Goal: Task Accomplishment & Management: Manage account settings

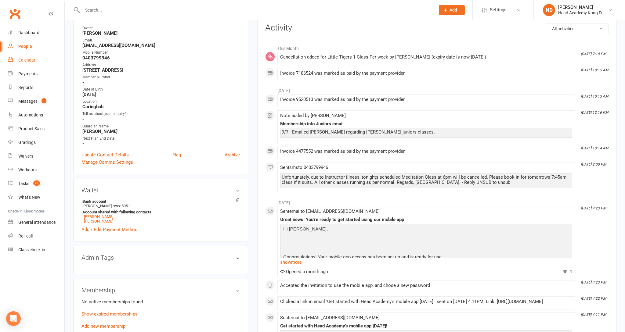
click at [30, 59] on div "Calendar" at bounding box center [26, 60] width 17 height 5
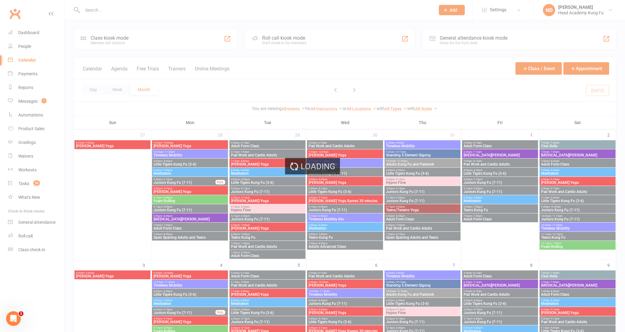
scroll to position [202, 0]
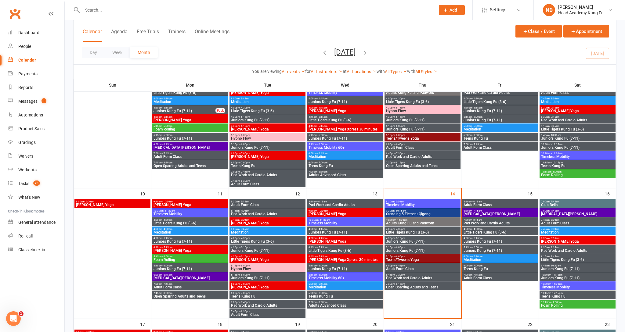
click at [404, 284] on span "7:30pm - 8:15pm" at bounding box center [423, 284] width 74 height 3
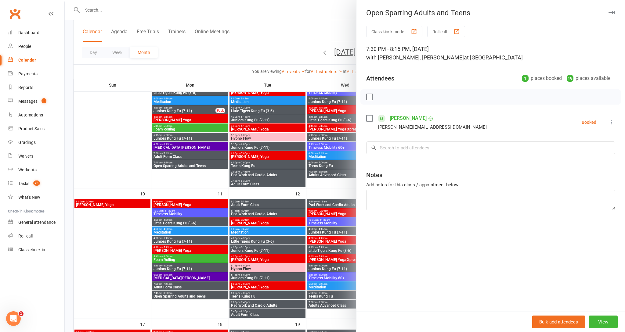
click at [613, 12] on icon "button" at bounding box center [611, 13] width 6 height 4
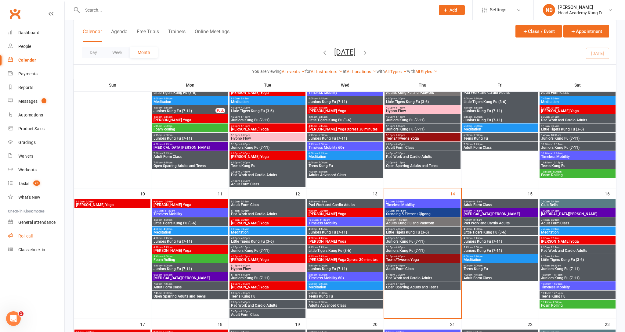
click at [28, 234] on div "Roll call" at bounding box center [25, 236] width 14 height 5
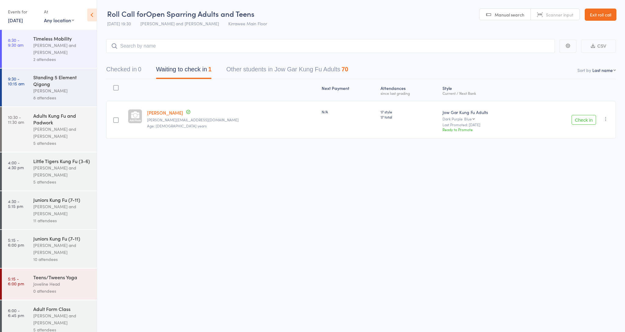
click at [588, 122] on button "Check in" at bounding box center [583, 120] width 24 height 10
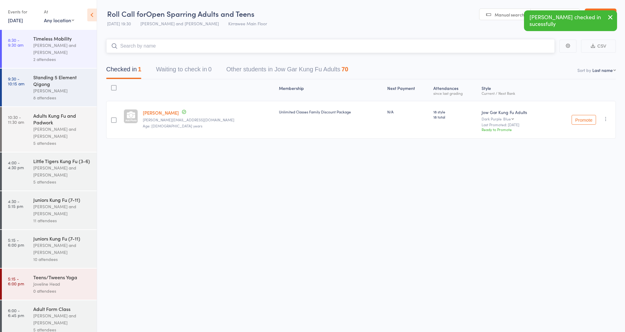
click at [185, 47] on input "search" at bounding box center [330, 46] width 449 height 14
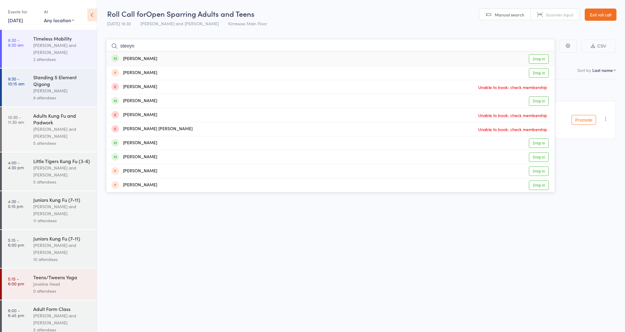
type input "[PERSON_NAME]"
drag, startPoint x: 185, startPoint y: 47, endPoint x: 541, endPoint y: 64, distance: 356.5
click at [541, 64] on div "[PERSON_NAME] Drop in" at bounding box center [330, 59] width 448 height 14
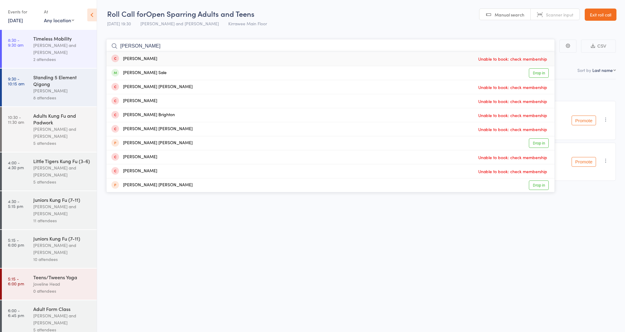
type input "[PERSON_NAME]"
drag, startPoint x: 312, startPoint y: 66, endPoint x: 532, endPoint y: 73, distance: 220.7
click at [532, 73] on link "Drop in" at bounding box center [539, 72] width 20 height 9
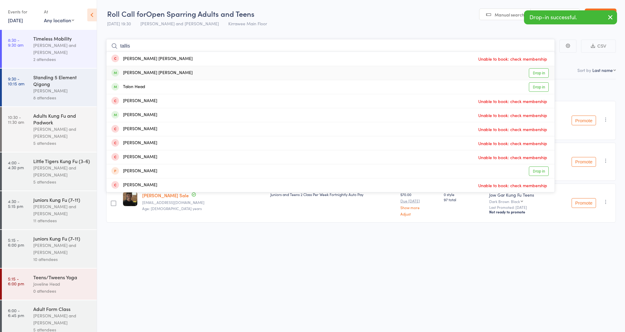
type input "tallis"
click at [538, 72] on link "Drop in" at bounding box center [539, 72] width 20 height 9
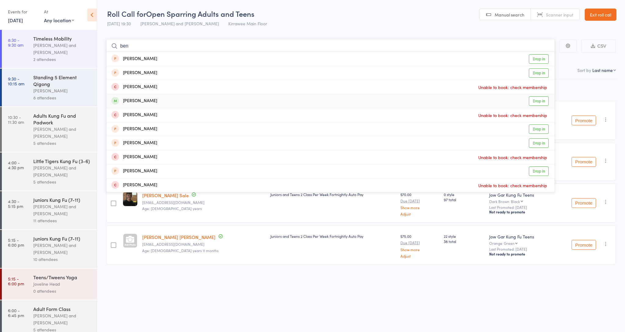
type input "ben"
click at [541, 99] on link "Drop in" at bounding box center [539, 100] width 20 height 9
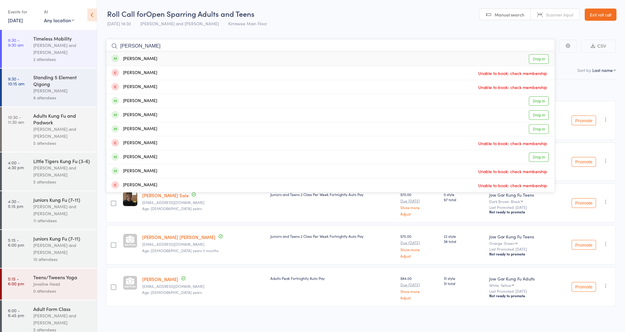
type input "[PERSON_NAME]"
drag, startPoint x: 543, startPoint y: 107, endPoint x: 539, endPoint y: 58, distance: 48.9
click at [539, 58] on link "Drop in" at bounding box center [539, 58] width 20 height 9
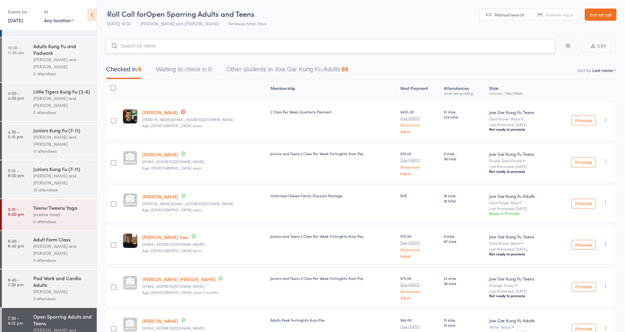
scroll to position [70, 0]
click at [48, 252] on div "[PERSON_NAME] and [PERSON_NAME]" at bounding box center [62, 249] width 58 height 14
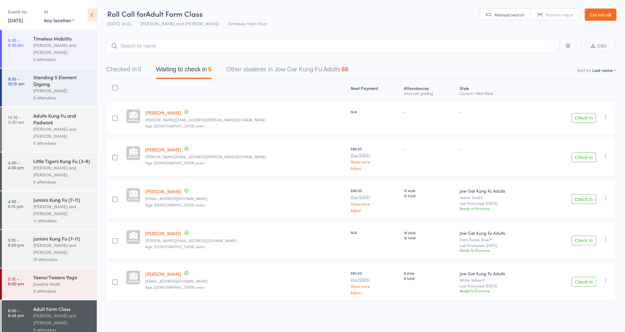
click at [581, 120] on button "Check in" at bounding box center [583, 118] width 24 height 10
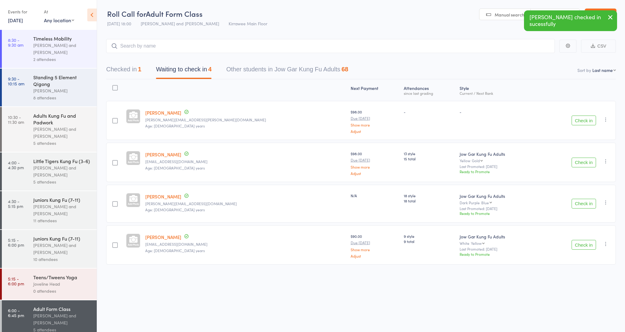
click at [604, 119] on icon "button" at bounding box center [606, 120] width 6 height 6
click at [590, 181] on li "Mark absent" at bounding box center [584, 181] width 50 height 8
click at [585, 163] on button "Check in" at bounding box center [583, 163] width 24 height 10
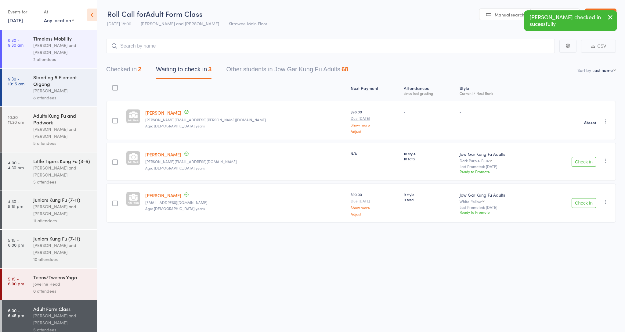
click at [591, 164] on button "Check in" at bounding box center [583, 162] width 24 height 10
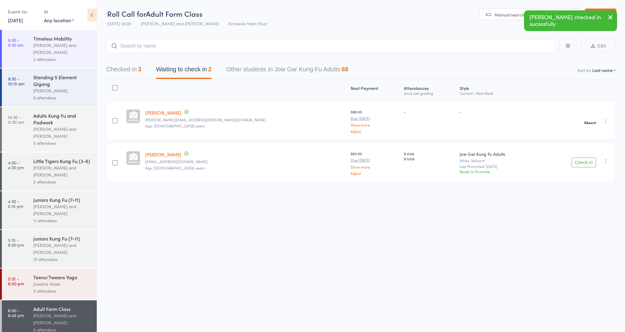
click at [585, 160] on button "Check in" at bounding box center [583, 163] width 24 height 10
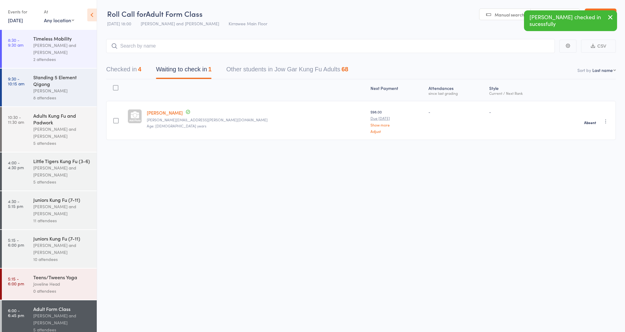
click at [120, 69] on button "Checked in 4" at bounding box center [123, 71] width 35 height 16
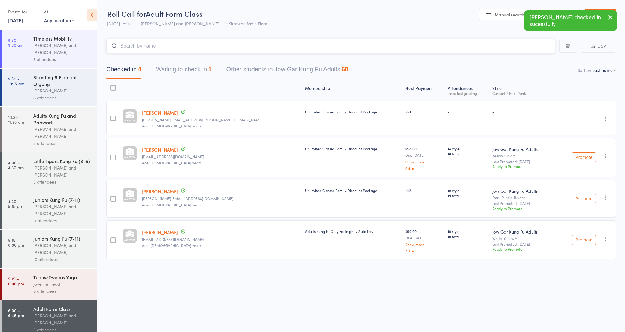
click at [200, 47] on input "search" at bounding box center [330, 46] width 449 height 14
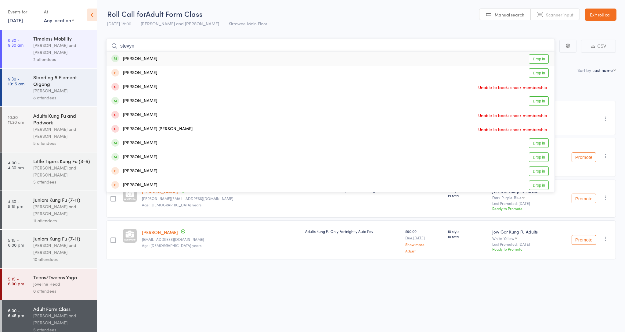
type input "[PERSON_NAME]"
drag, startPoint x: 200, startPoint y: 47, endPoint x: 535, endPoint y: 59, distance: 334.3
click at [535, 59] on link "Drop in" at bounding box center [539, 58] width 20 height 9
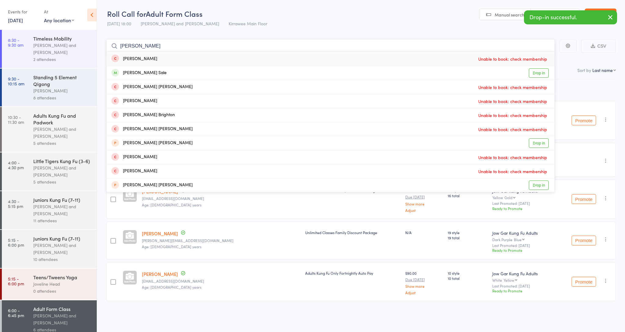
type input "[PERSON_NAME]"
drag, startPoint x: 525, startPoint y: 64, endPoint x: 545, endPoint y: 74, distance: 22.8
click at [545, 74] on link "Drop in" at bounding box center [539, 72] width 20 height 9
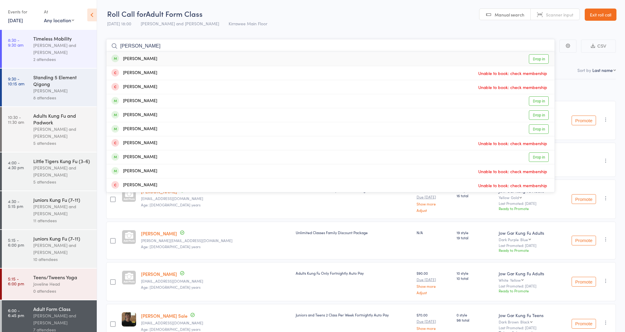
type input "[PERSON_NAME]"
drag, startPoint x: 545, startPoint y: 78, endPoint x: 540, endPoint y: 60, distance: 18.4
click at [540, 60] on link "Drop in" at bounding box center [539, 58] width 20 height 9
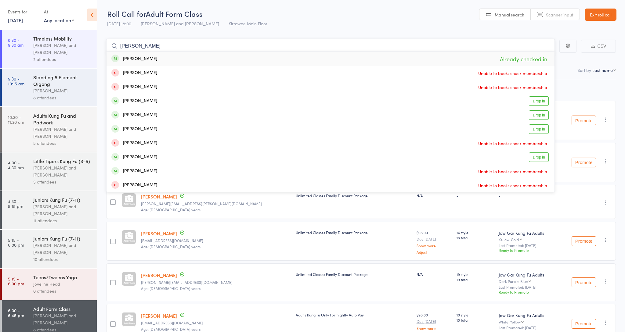
type input "[PERSON_NAME]"
drag, startPoint x: 465, startPoint y: 62, endPoint x: 533, endPoint y: 99, distance: 77.9
click at [533, 99] on link "Drop in" at bounding box center [539, 100] width 20 height 9
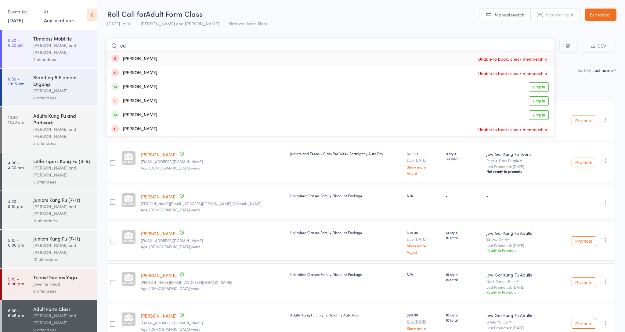
type input "e"
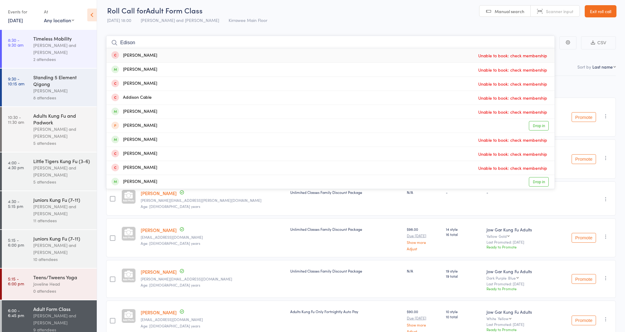
scroll to position [3, 0]
type input "E"
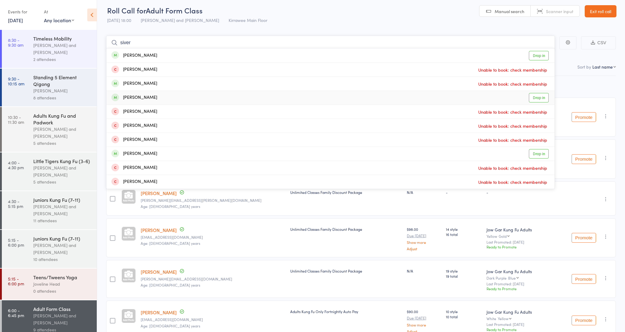
type input "siver"
click at [539, 99] on link "Drop in" at bounding box center [539, 97] width 20 height 9
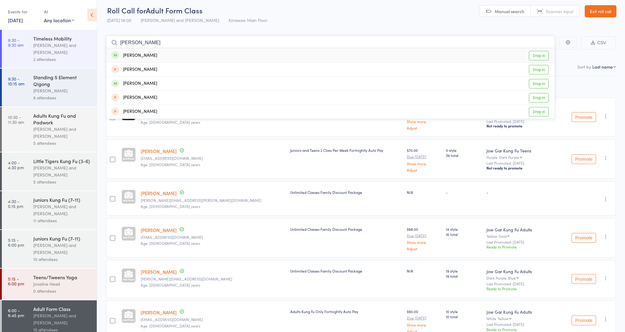
type input "[PERSON_NAME]"
drag, startPoint x: 539, startPoint y: 99, endPoint x: 539, endPoint y: 57, distance: 42.7
click at [539, 57] on link "Drop in" at bounding box center [539, 55] width 20 height 9
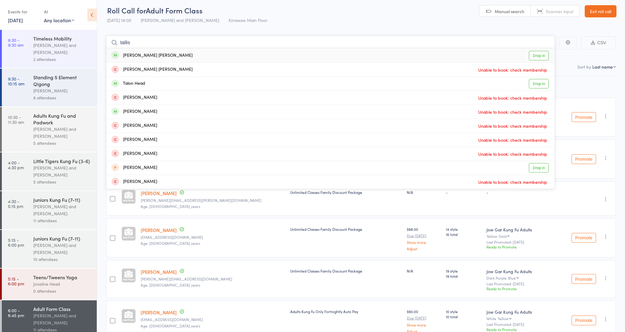
type input "tallis"
click at [541, 57] on link "Drop in" at bounding box center [539, 55] width 20 height 9
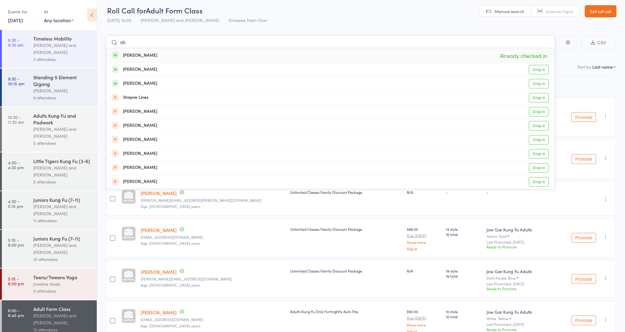
type input "s"
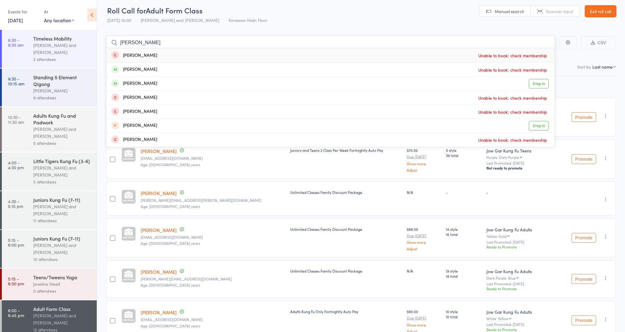
type input "[PERSON_NAME]"
drag, startPoint x: 437, startPoint y: 40, endPoint x: 538, endPoint y: 85, distance: 110.5
click at [538, 85] on link "Drop in" at bounding box center [539, 83] width 20 height 9
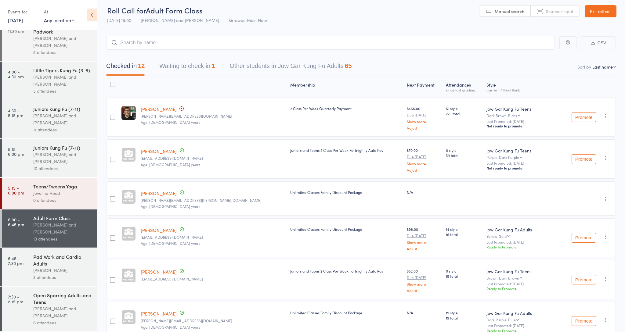
click at [73, 270] on div "[PERSON_NAME]" at bounding box center [62, 270] width 58 height 7
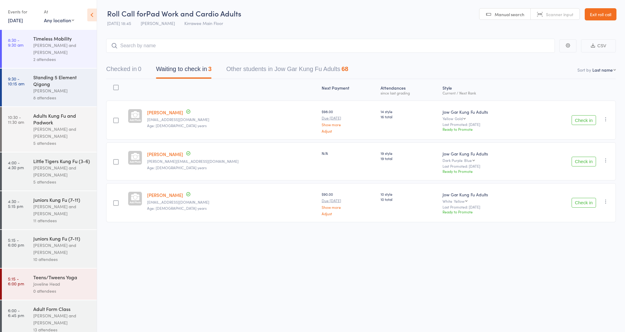
click at [585, 122] on button "Check in" at bounding box center [583, 120] width 24 height 10
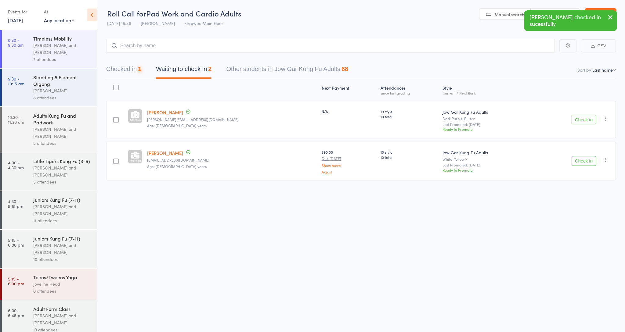
click at [585, 122] on button "Check in" at bounding box center [583, 120] width 24 height 10
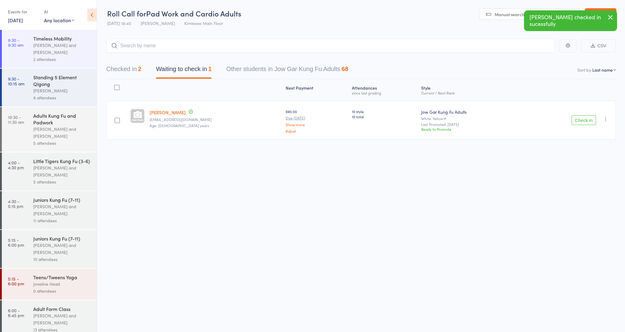
click at [585, 122] on button "Check in" at bounding box center [583, 120] width 24 height 10
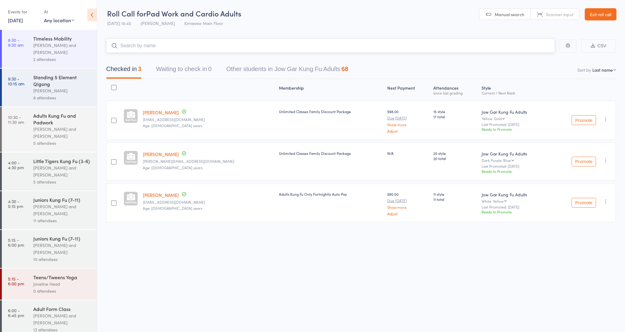
click at [338, 45] on input "search" at bounding box center [330, 46] width 449 height 14
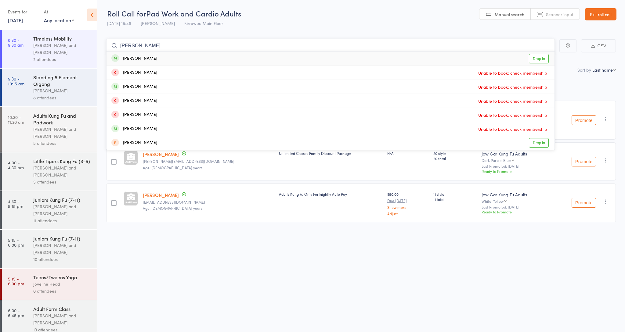
type input "[PERSON_NAME]"
drag, startPoint x: 338, startPoint y: 45, endPoint x: 534, endPoint y: 59, distance: 195.8
click at [534, 59] on link "Drop in" at bounding box center [539, 58] width 20 height 9
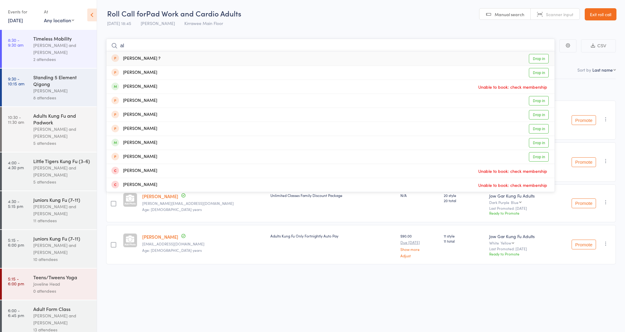
type input "a"
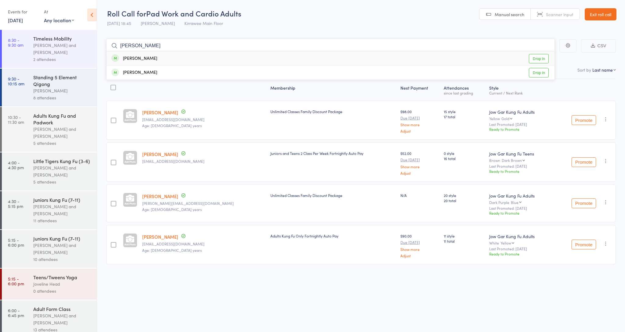
type input "[PERSON_NAME]"
click at [543, 57] on link "Drop in" at bounding box center [539, 58] width 20 height 9
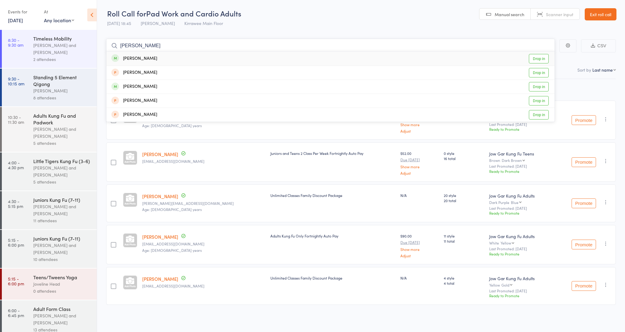
type input "[PERSON_NAME]"
drag, startPoint x: 540, startPoint y: 57, endPoint x: 534, endPoint y: 58, distance: 6.3
click at [534, 58] on link "Drop in" at bounding box center [539, 58] width 20 height 9
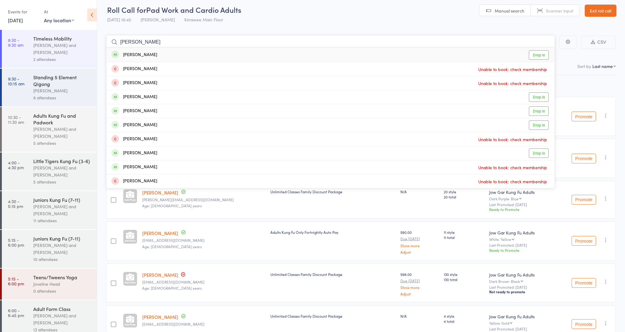
scroll to position [5, 0]
type input "[PERSON_NAME]"
click at [538, 55] on link "Drop in" at bounding box center [539, 53] width 20 height 9
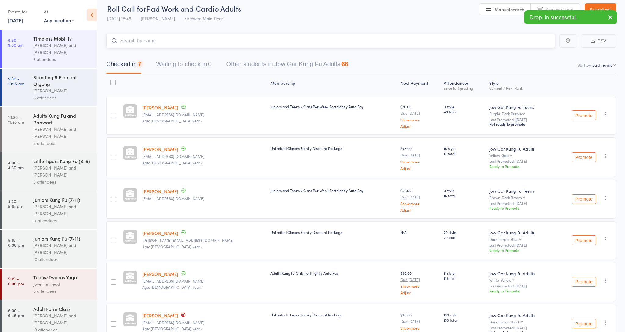
scroll to position [5, 0]
click at [486, 40] on input "search" at bounding box center [330, 41] width 449 height 14
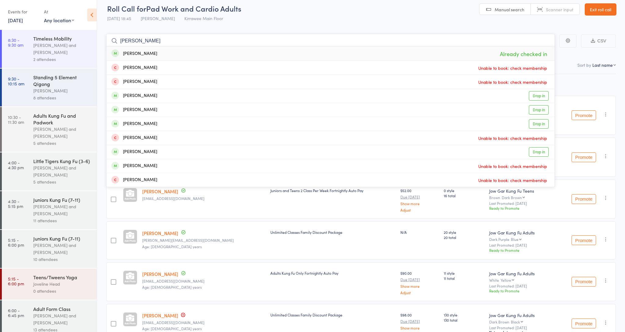
type input "[PERSON_NAME]"
drag, startPoint x: 486, startPoint y: 40, endPoint x: 536, endPoint y: 96, distance: 74.1
click at [536, 96] on link "Drop in" at bounding box center [539, 95] width 20 height 9
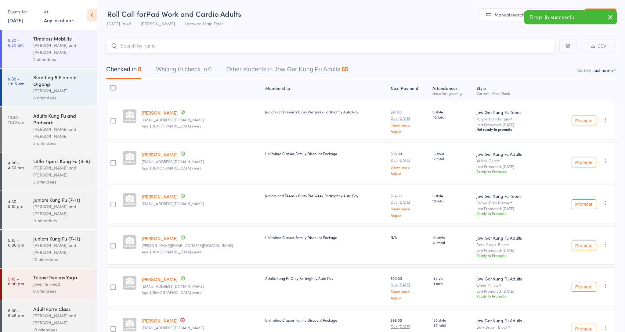
scroll to position [0, 0]
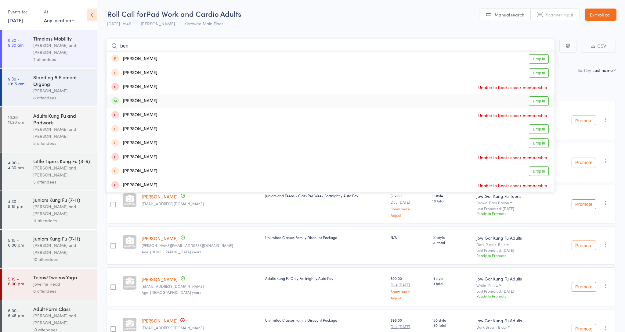
type input "ben"
click at [543, 99] on link "Drop in" at bounding box center [539, 100] width 20 height 9
type input "[PERSON_NAME]"
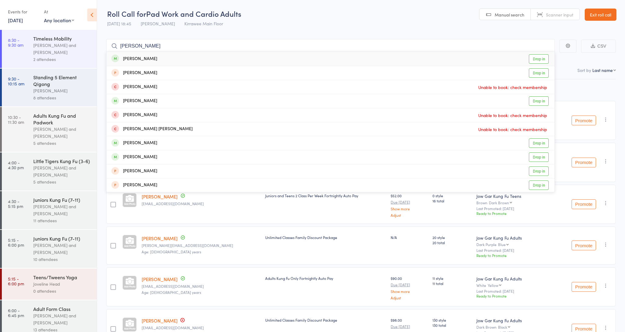
drag, startPoint x: 543, startPoint y: 99, endPoint x: 536, endPoint y: 58, distance: 41.1
click at [536, 58] on link "Drop in" at bounding box center [539, 58] width 20 height 9
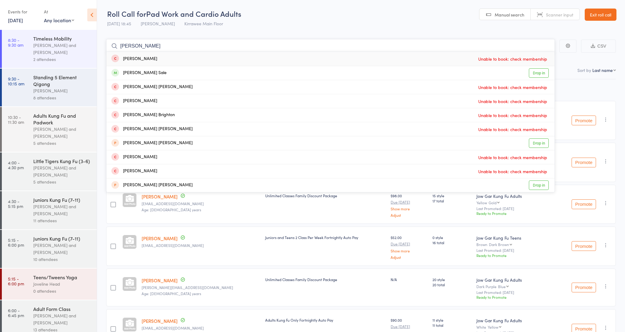
type input "[PERSON_NAME]"
drag, startPoint x: 536, startPoint y: 58, endPoint x: 535, endPoint y: 72, distance: 14.4
click at [535, 72] on link "Drop in" at bounding box center [539, 72] width 20 height 9
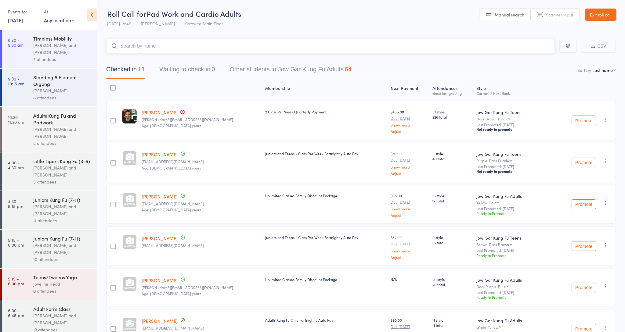
click at [188, 49] on input "search" at bounding box center [330, 46] width 449 height 14
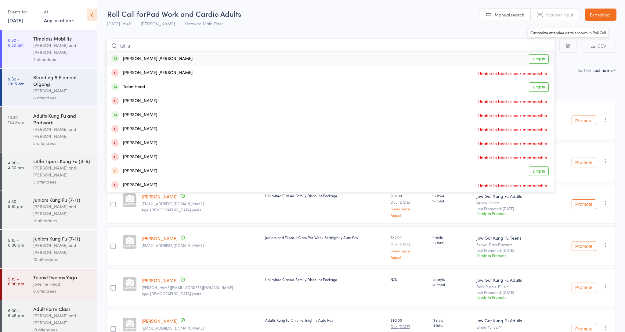
type input "tallis"
click at [546, 57] on link "Drop in" at bounding box center [539, 58] width 20 height 9
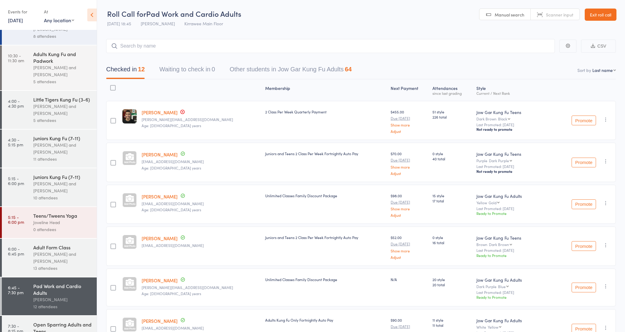
drag, startPoint x: 615, startPoint y: 26, endPoint x: 614, endPoint y: 31, distance: 5.3
click at [615, 27] on header "Roll Call for Pad Work and Cardio Adults [DATE] 18:45 [PERSON_NAME] Kirrawee Ma…" at bounding box center [361, 15] width 528 height 30
click at [599, 16] on link "Exit roll call" at bounding box center [601, 15] width 32 height 12
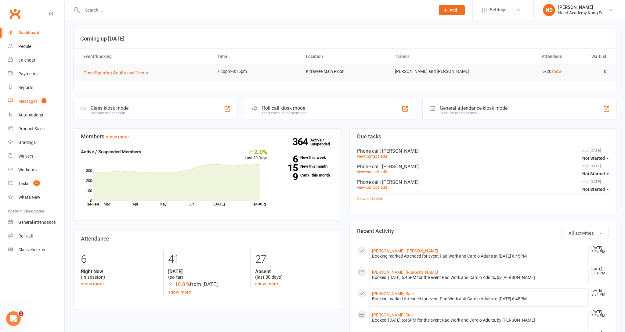
click at [36, 101] on div "Messages" at bounding box center [27, 101] width 19 height 5
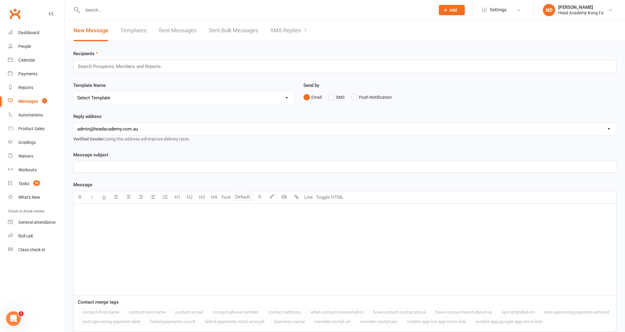
click at [276, 28] on link "SMS Replies 1" at bounding box center [288, 30] width 37 height 21
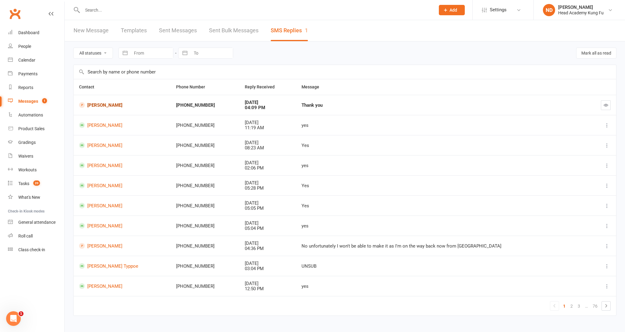
click at [96, 108] on link "Robyn Pavett" at bounding box center [122, 105] width 86 height 6
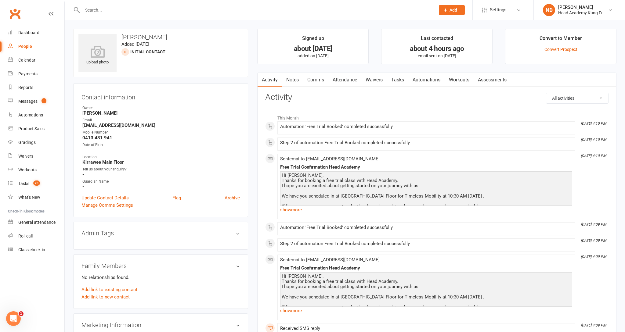
click at [114, 12] on input "text" at bounding box center [256, 10] width 351 height 9
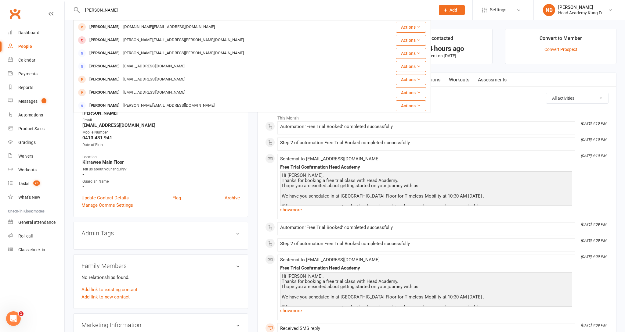
type input "Paula"
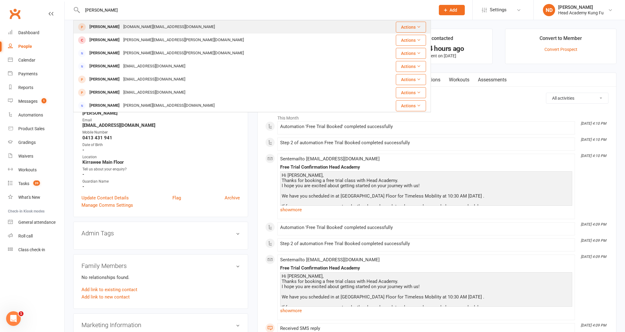
drag, startPoint x: 114, startPoint y: 12, endPoint x: 111, endPoint y: 28, distance: 16.1
click at [111, 28] on div "Pavla Lukac" at bounding box center [105, 27] width 34 height 9
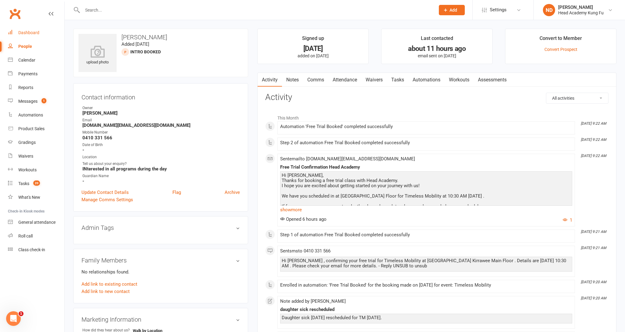
click at [21, 34] on link "Dashboard" at bounding box center [36, 33] width 56 height 14
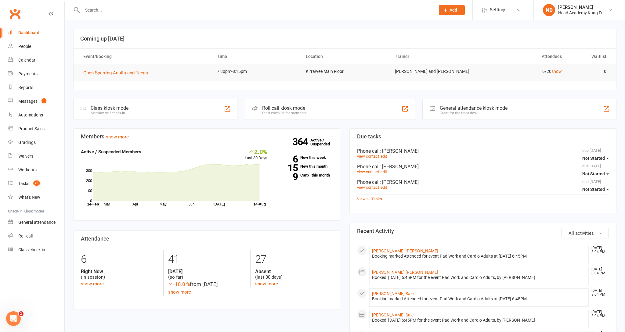
click at [30, 59] on div "Calendar" at bounding box center [26, 60] width 17 height 5
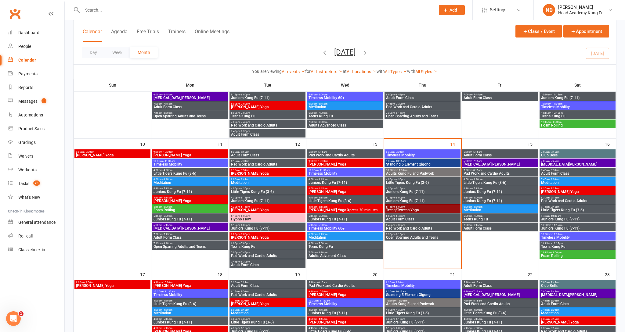
scroll to position [253, 0]
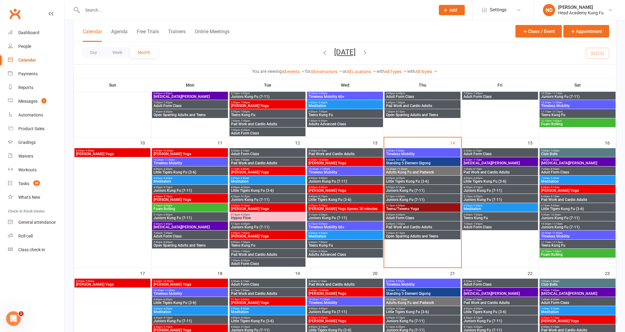
click at [485, 153] on span "Adult Form Class" at bounding box center [500, 154] width 74 height 4
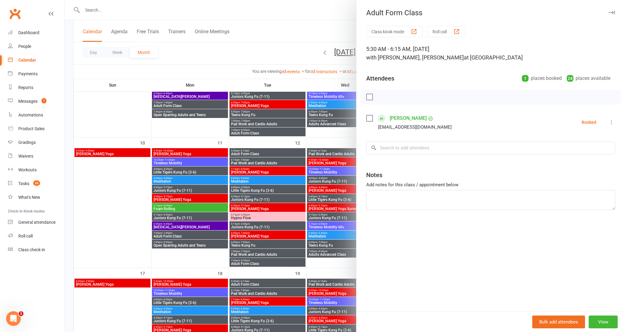
click at [611, 13] on icon "button" at bounding box center [611, 13] width 6 height 4
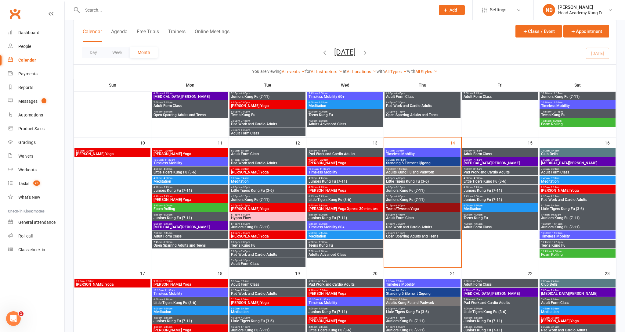
click at [478, 164] on span "Tai Chi Qigong" at bounding box center [500, 163] width 74 height 4
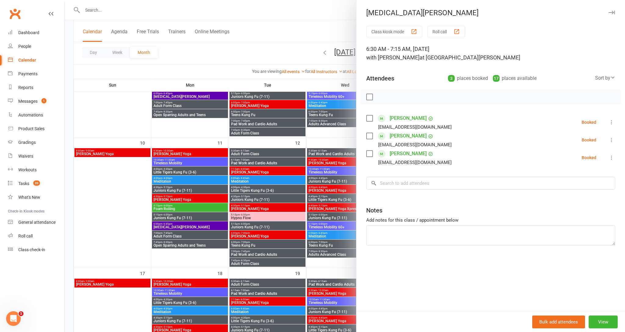
click at [612, 13] on icon "button" at bounding box center [611, 13] width 6 height 4
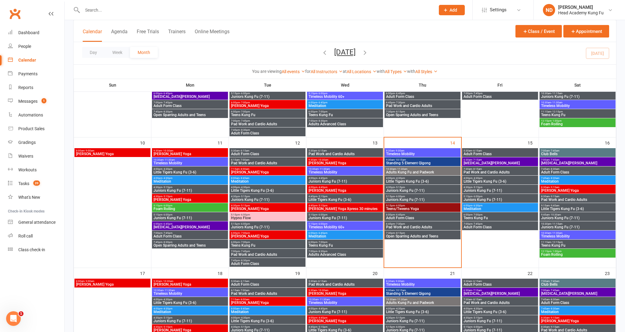
click at [507, 180] on span "Little Tigers Kung Fu (3-6)" at bounding box center [500, 182] width 74 height 4
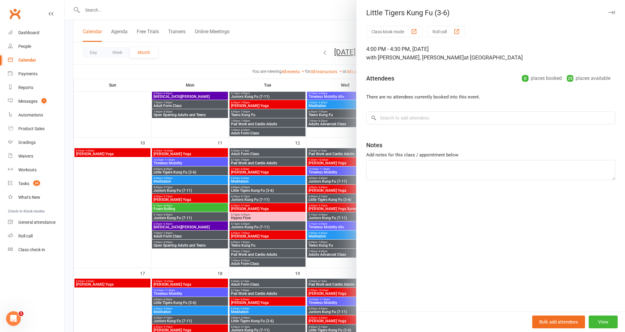
click at [615, 12] on button "button" at bounding box center [611, 12] width 7 height 7
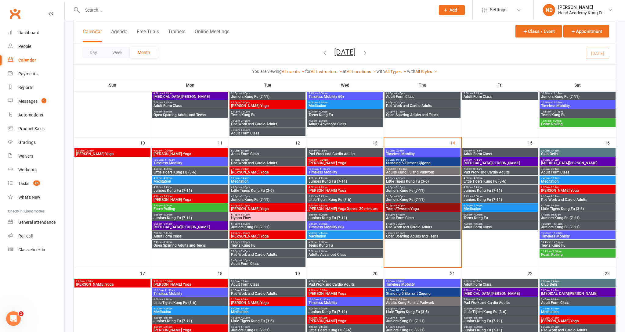
click at [474, 190] on span "Juniors Kung Fu (7-11)" at bounding box center [500, 191] width 74 height 4
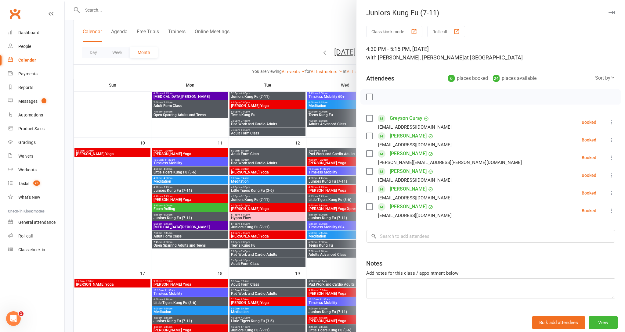
click at [611, 12] on icon "button" at bounding box center [611, 13] width 6 height 4
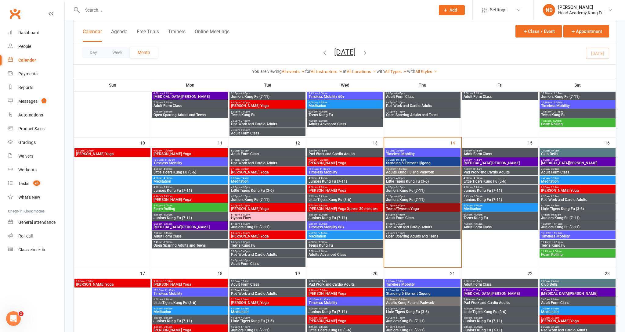
click at [484, 200] on span "Juniors Kung Fu (7-11)" at bounding box center [500, 200] width 74 height 4
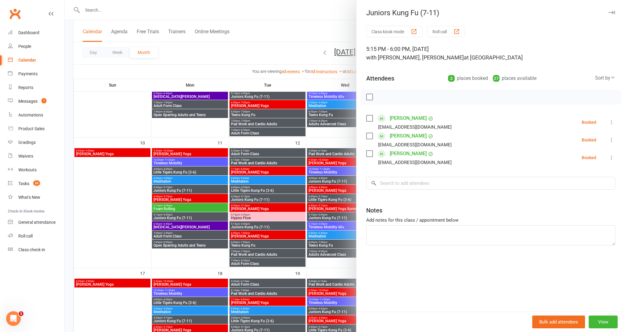
click at [611, 13] on icon "button" at bounding box center [611, 13] width 6 height 4
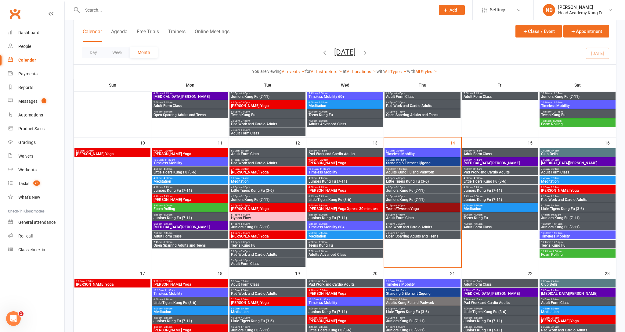
click at [490, 219] on span "Teens Kung Fu" at bounding box center [500, 218] width 74 height 4
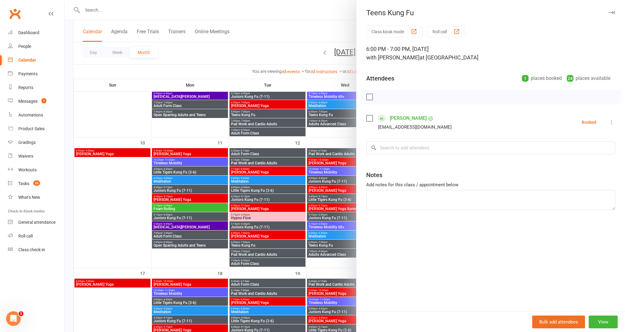
click at [609, 13] on icon "button" at bounding box center [611, 13] width 6 height 4
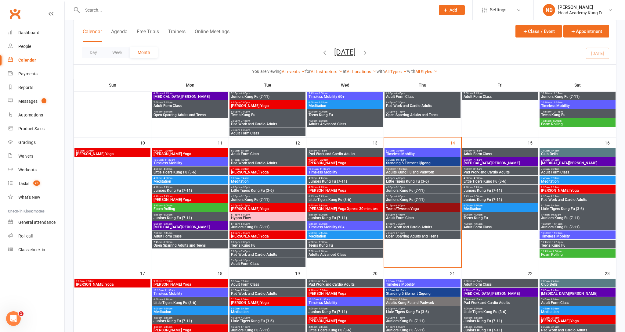
click at [512, 224] on span "7:00pm - 7:45pm" at bounding box center [500, 224] width 74 height 3
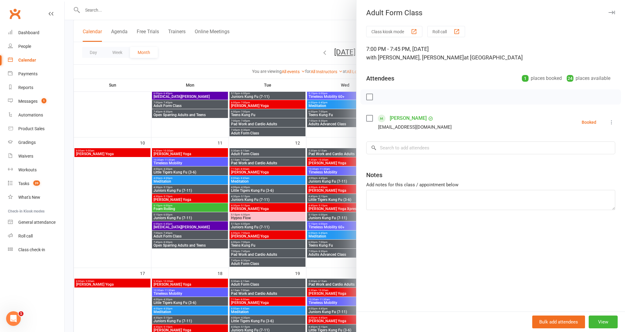
click at [614, 13] on icon "button" at bounding box center [611, 13] width 6 height 4
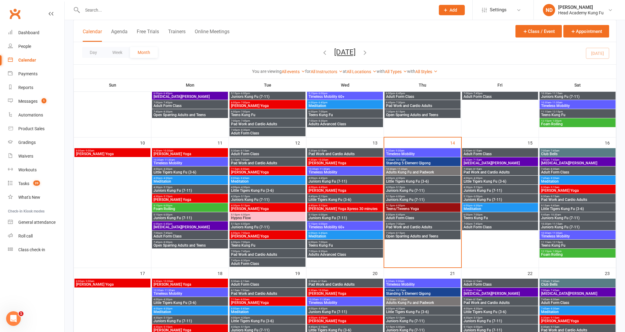
click at [558, 154] on span "Club Bells" at bounding box center [578, 154] width 74 height 4
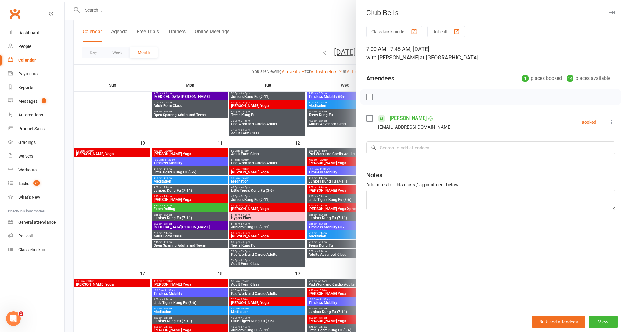
click at [613, 13] on icon "button" at bounding box center [611, 13] width 6 height 4
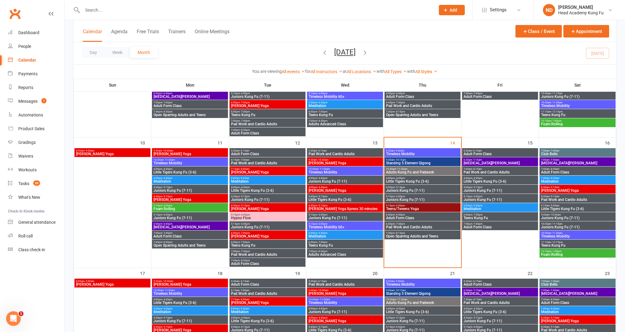
click at [571, 163] on span "Tai Chi Qigong" at bounding box center [578, 163] width 74 height 4
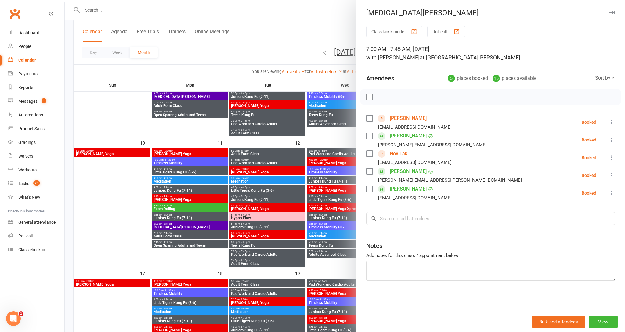
click at [610, 11] on icon "button" at bounding box center [611, 13] width 6 height 4
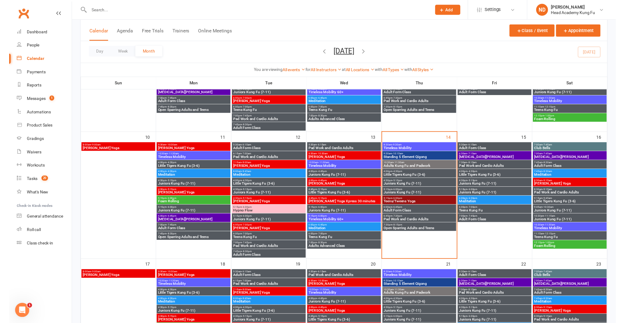
scroll to position [255, 0]
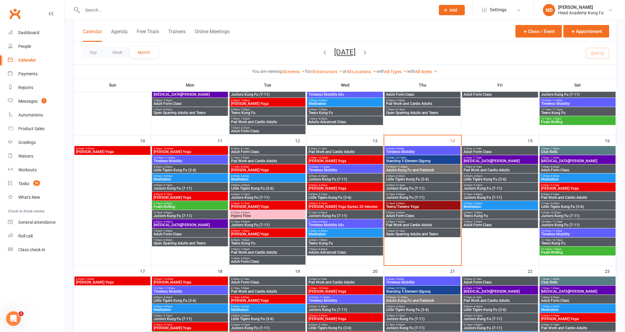
click at [579, 161] on span "Tai Chi Qigong" at bounding box center [578, 161] width 74 height 4
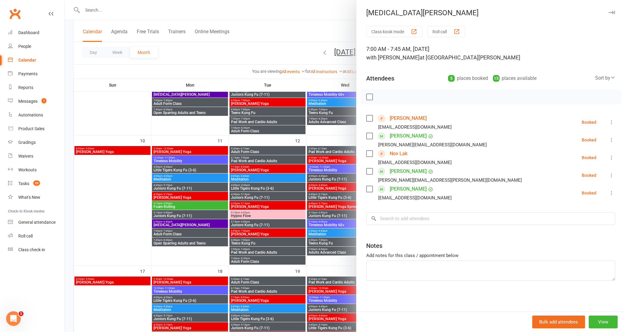
click at [612, 11] on icon "button" at bounding box center [611, 13] width 6 height 4
